Goal: Find specific page/section: Find specific page/section

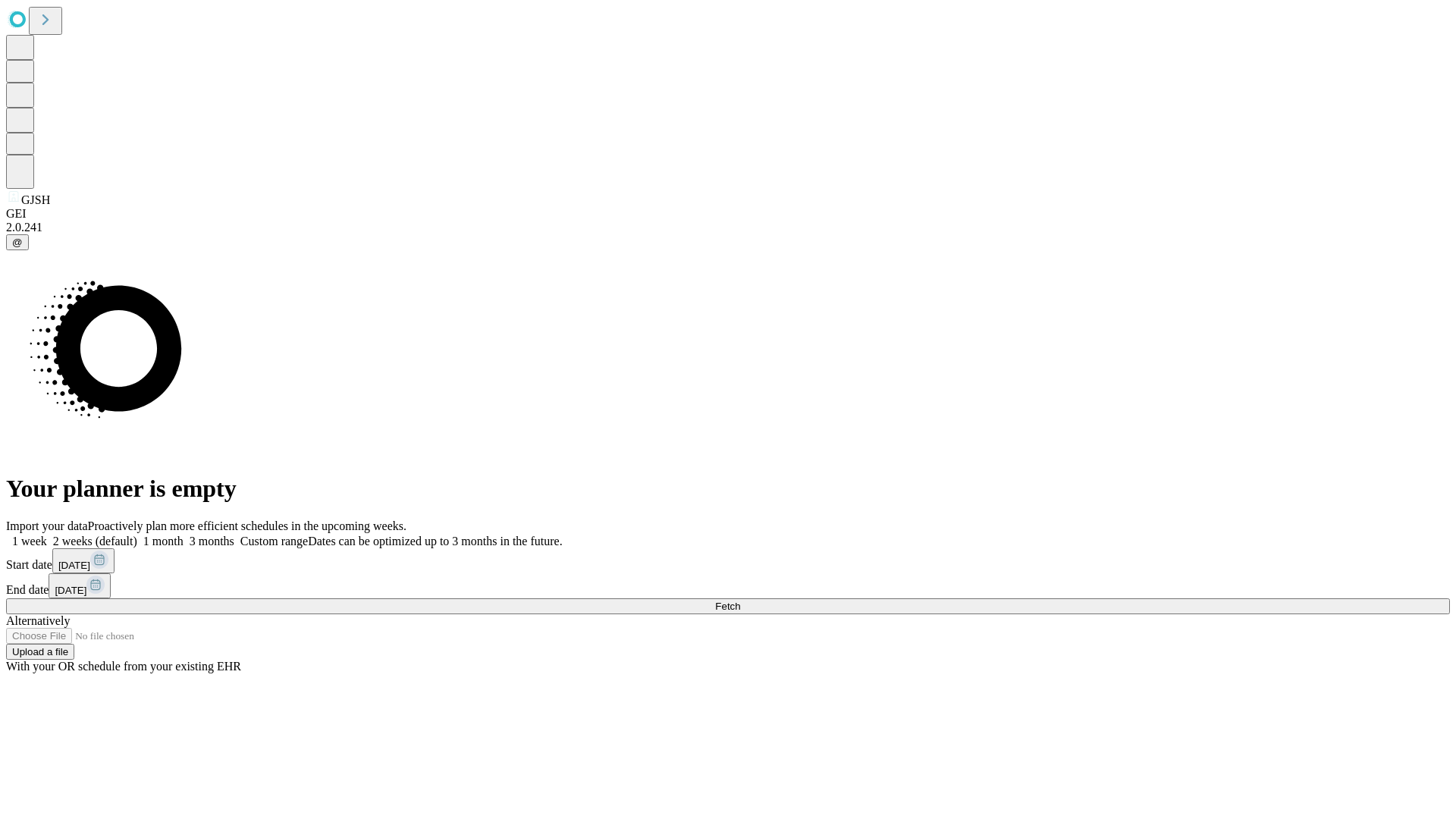
click at [740, 600] on span "Fetch" at bounding box center [728, 606] width 25 height 12
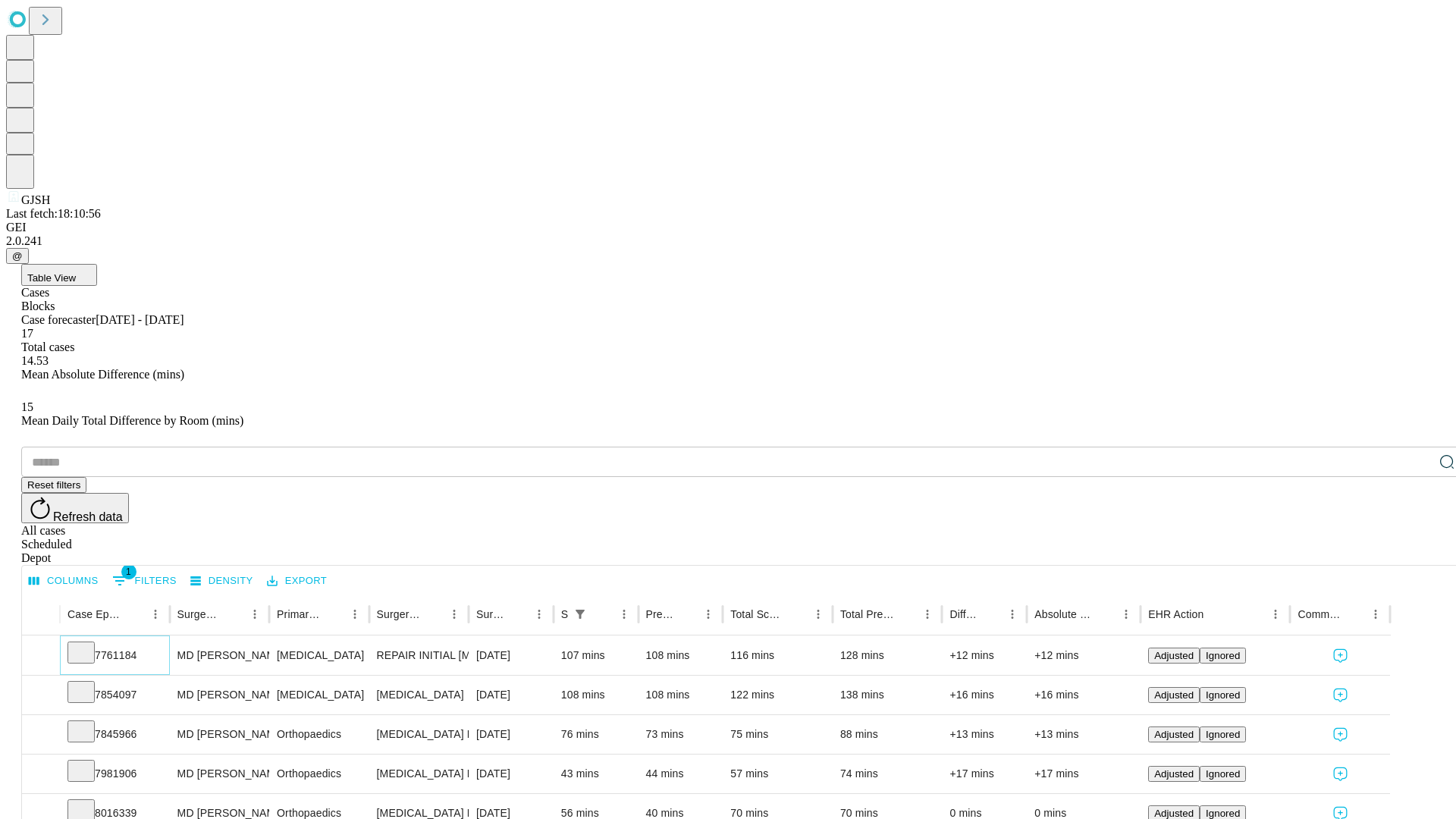
click at [88, 644] on icon at bounding box center [81, 651] width 15 height 15
